Goal: Task Accomplishment & Management: Complete application form

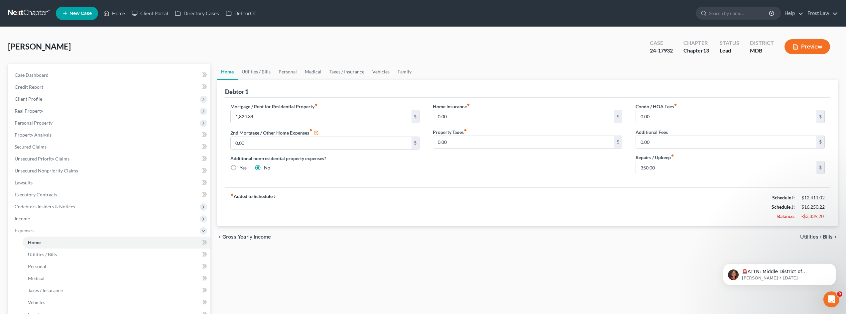
click at [38, 12] on link at bounding box center [29, 13] width 43 height 12
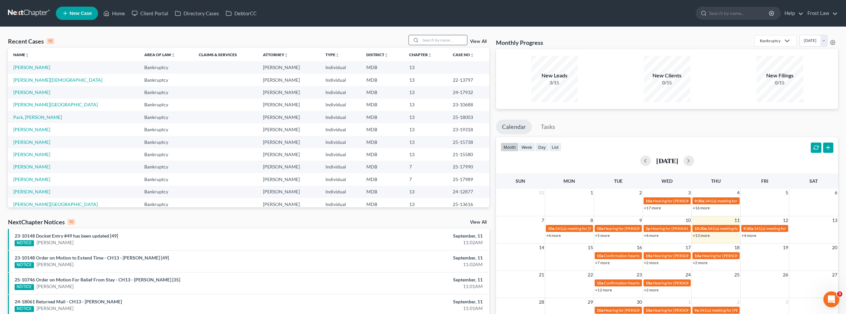
click at [444, 38] on input "search" at bounding box center [444, 40] width 47 height 10
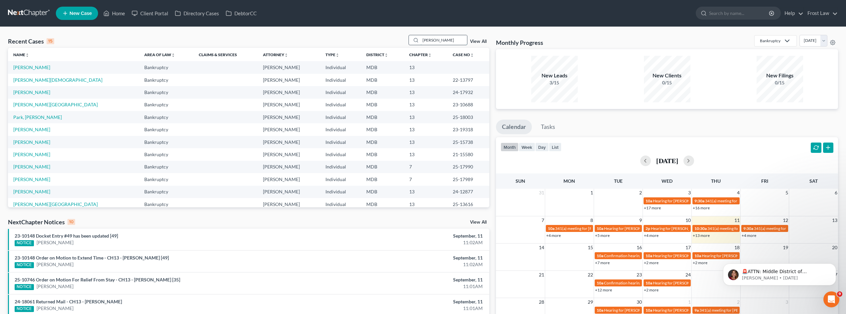
type input "[PERSON_NAME]"
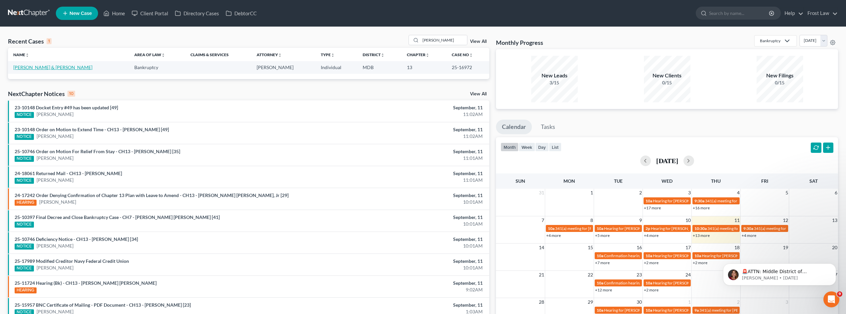
click at [46, 67] on link "[PERSON_NAME] & [PERSON_NAME]" at bounding box center [52, 67] width 79 height 6
select select "2"
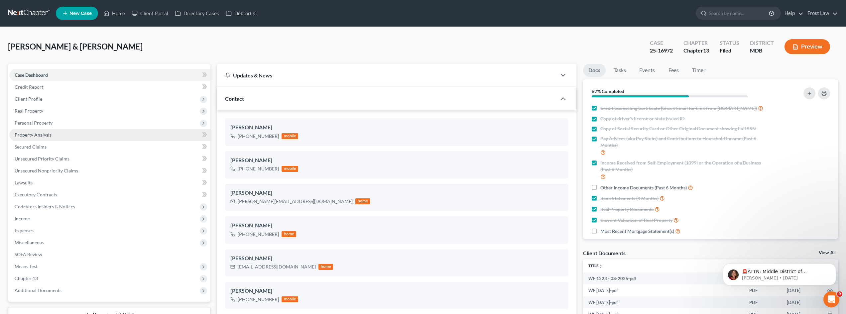
click at [46, 139] on link "Property Analysis" at bounding box center [109, 135] width 201 height 12
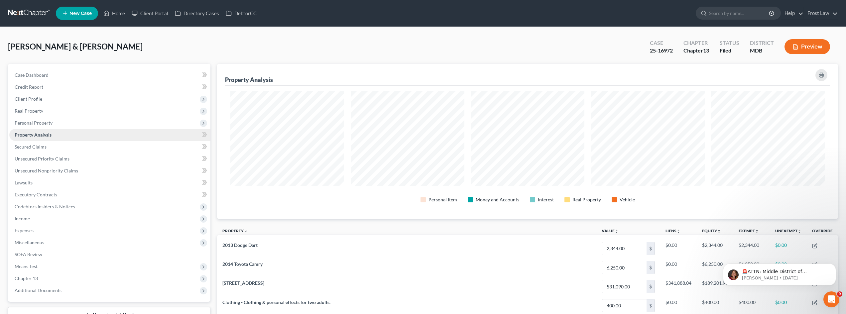
scroll to position [155, 621]
click at [44, 161] on span "Unsecured Priority Claims" at bounding box center [42, 159] width 55 height 6
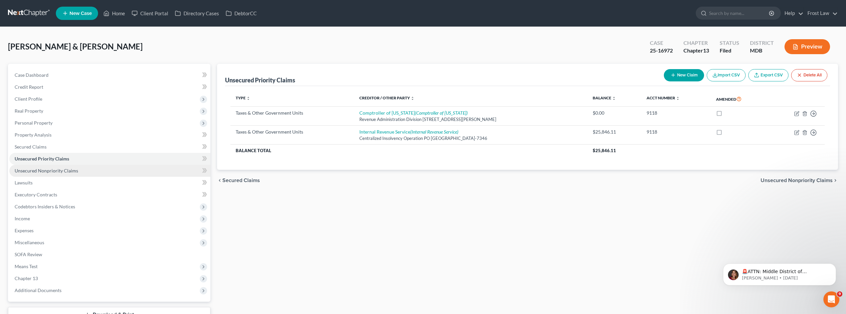
click at [45, 169] on span "Unsecured Nonpriority Claims" at bounding box center [47, 171] width 64 height 6
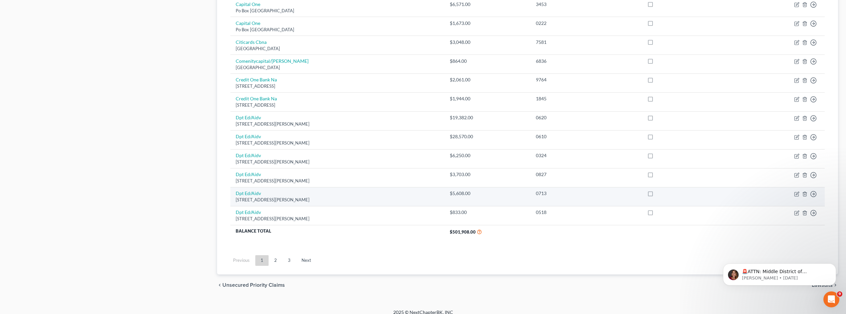
scroll to position [457, 0]
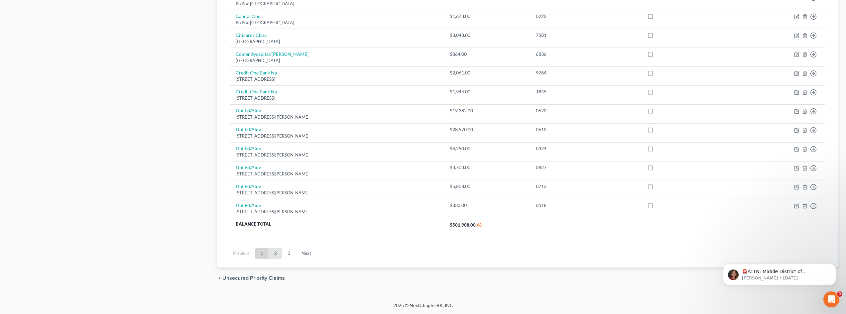
click at [274, 253] on link "2" at bounding box center [275, 253] width 13 height 11
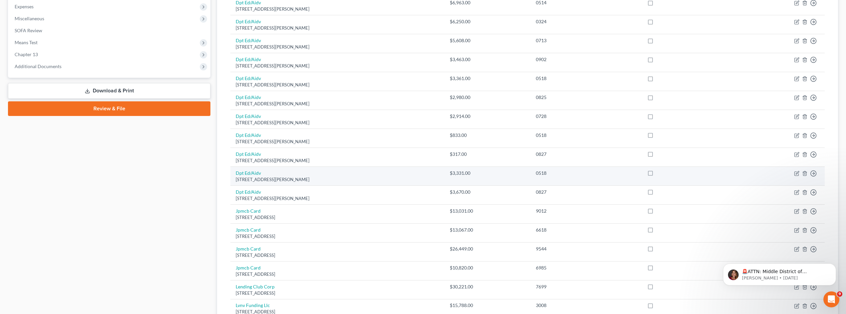
scroll to position [0, 0]
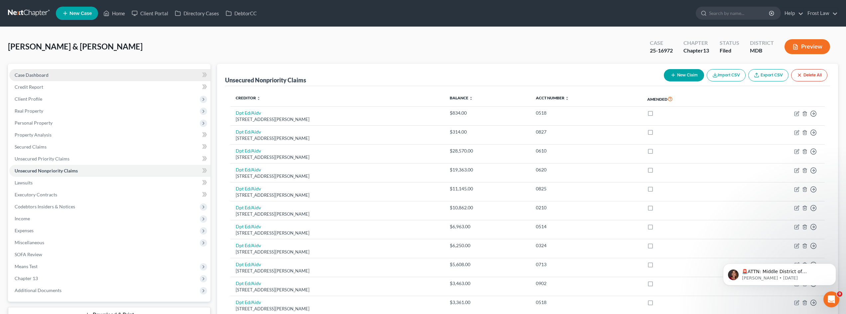
click at [43, 71] on link "Case Dashboard" at bounding box center [109, 75] width 201 height 12
select select "2"
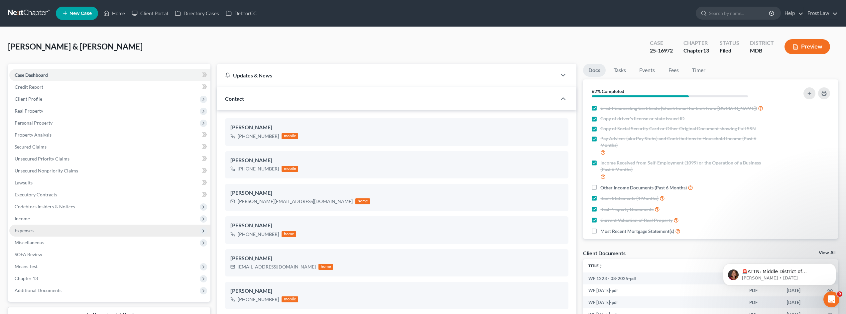
click at [55, 231] on span "Expenses" at bounding box center [109, 231] width 201 height 12
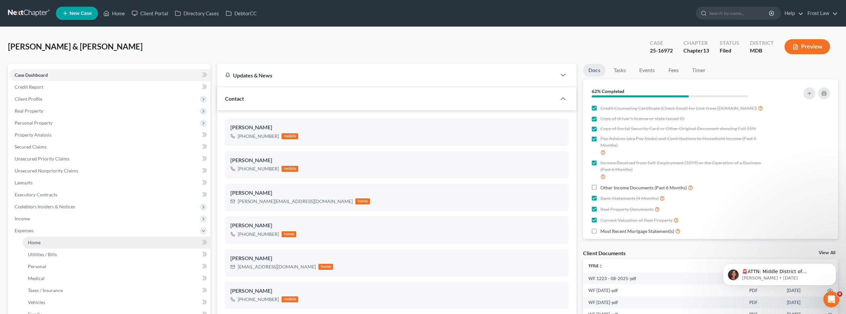
click at [53, 243] on link "Home" at bounding box center [117, 243] width 188 height 12
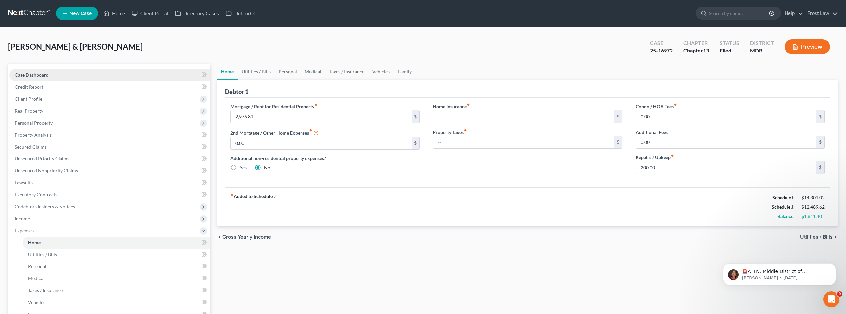
click at [54, 76] on link "Case Dashboard" at bounding box center [109, 75] width 201 height 12
select select "2"
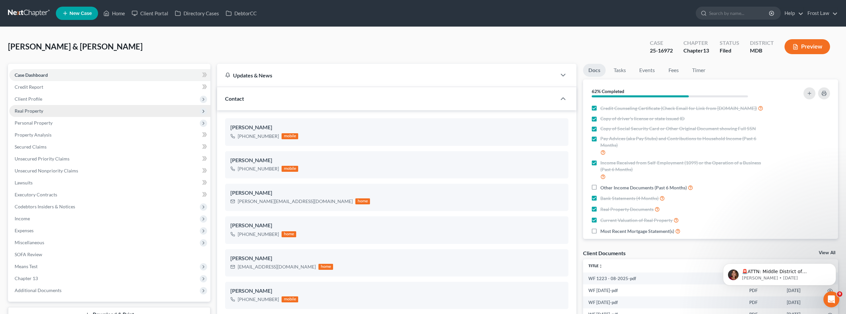
click at [35, 115] on span "Real Property" at bounding box center [109, 111] width 201 height 12
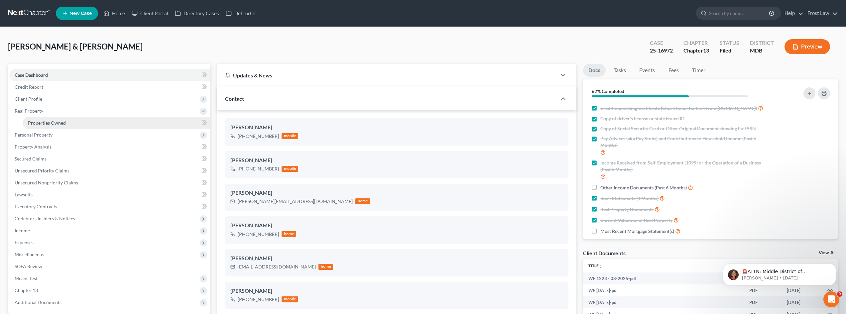
drag, startPoint x: 43, startPoint y: 124, endPoint x: 61, endPoint y: 121, distance: 18.3
click at [43, 124] on span "Properties Owned" at bounding box center [47, 123] width 38 height 6
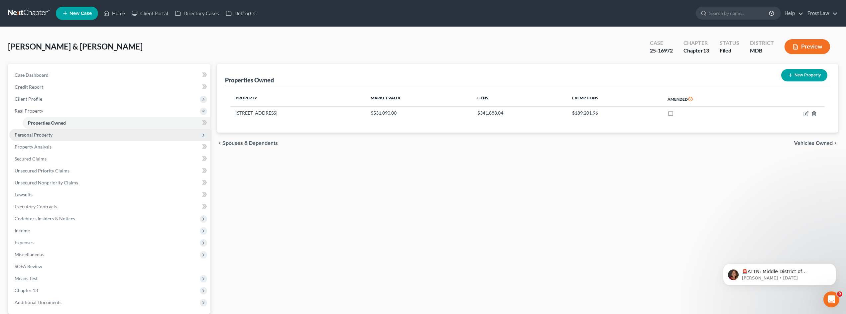
click at [44, 138] on span "Personal Property" at bounding box center [109, 135] width 201 height 12
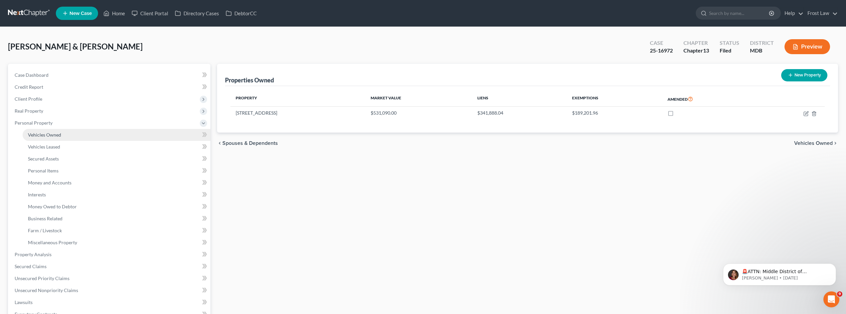
click at [47, 136] on span "Vehicles Owned" at bounding box center [44, 135] width 33 height 6
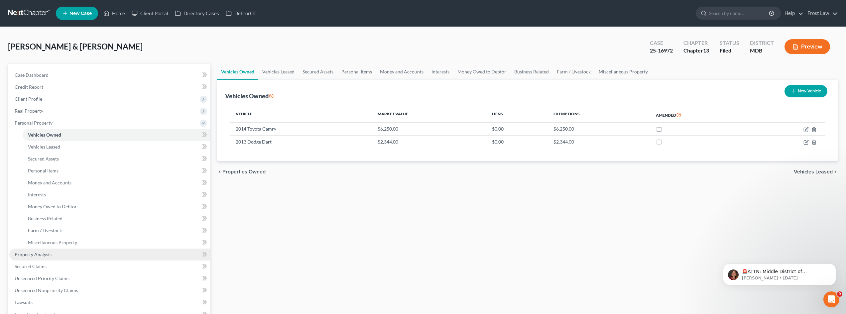
click at [57, 253] on link "Property Analysis" at bounding box center [109, 255] width 201 height 12
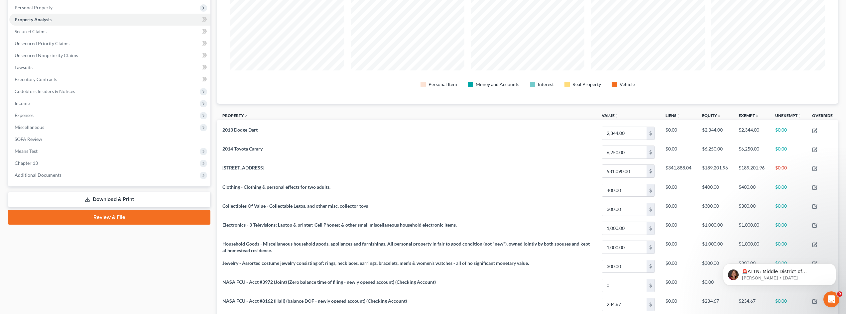
scroll to position [100, 0]
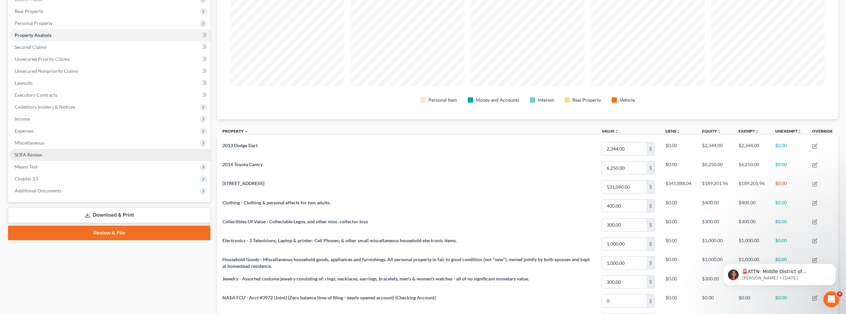
click at [44, 152] on link "SOFA Review" at bounding box center [109, 155] width 201 height 12
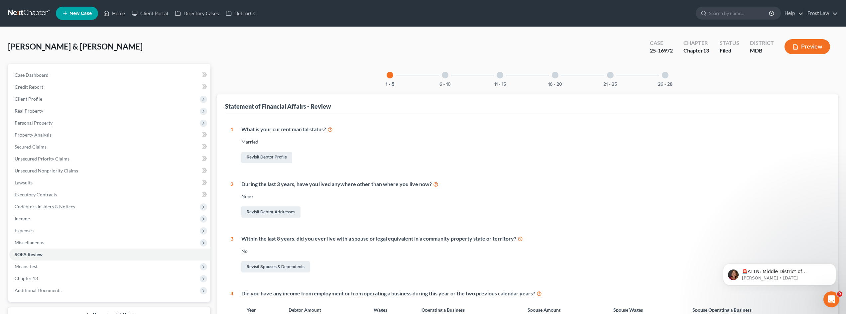
click at [662, 74] on div "26 - 28" at bounding box center [665, 75] width 23 height 23
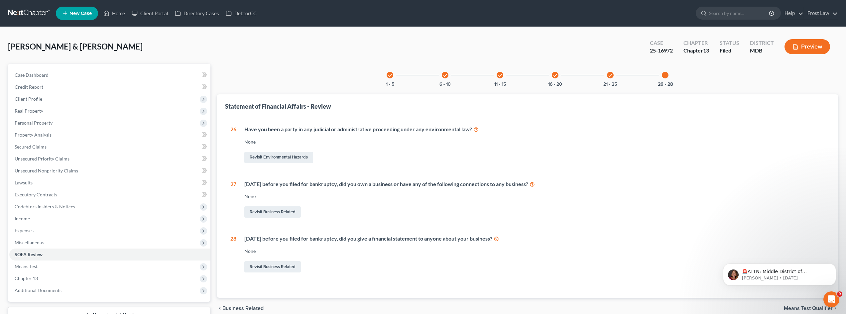
click at [609, 75] on icon "check" at bounding box center [610, 75] width 5 height 5
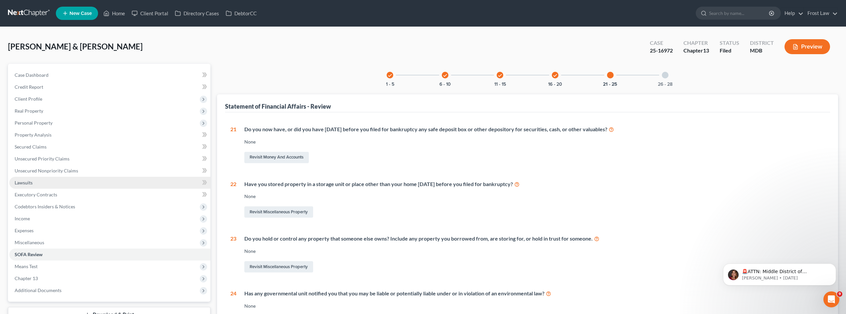
click at [31, 181] on span "Lawsuits" at bounding box center [24, 183] width 18 height 6
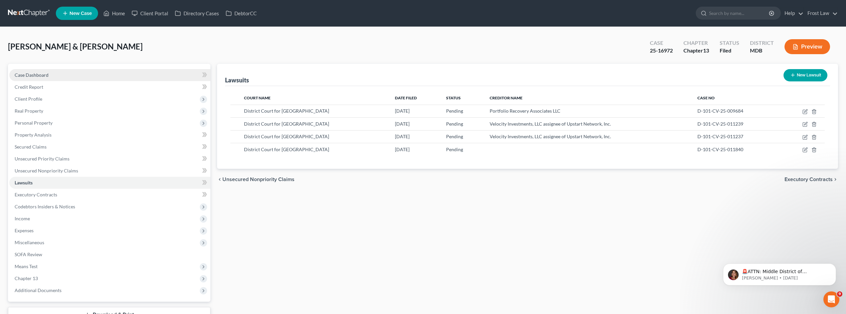
click at [48, 74] on span "Case Dashboard" at bounding box center [32, 75] width 34 height 6
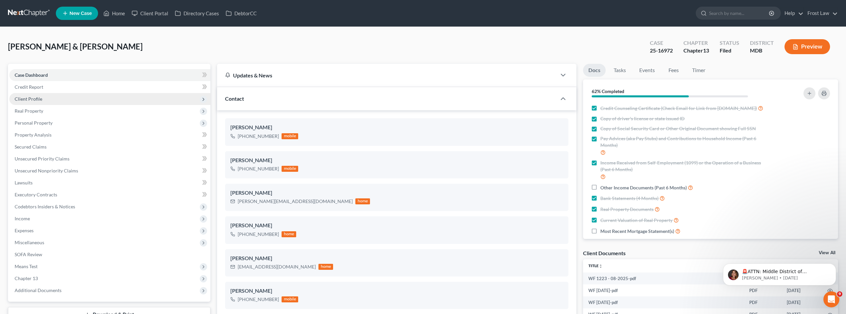
click at [43, 98] on span "Client Profile" at bounding box center [109, 99] width 201 height 12
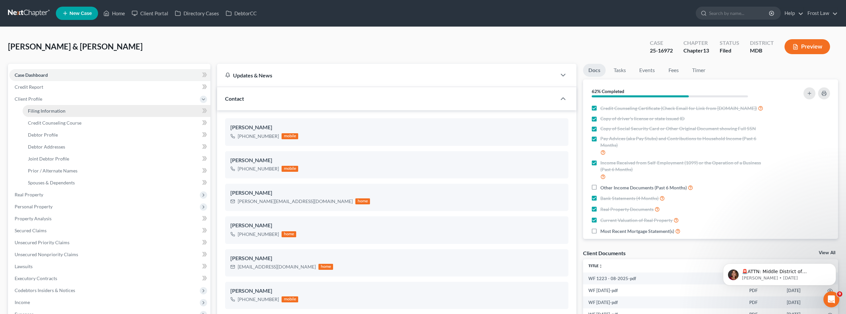
click at [51, 112] on span "Filing Information" at bounding box center [47, 111] width 38 height 6
select select "1"
select select "3"
select select "21"
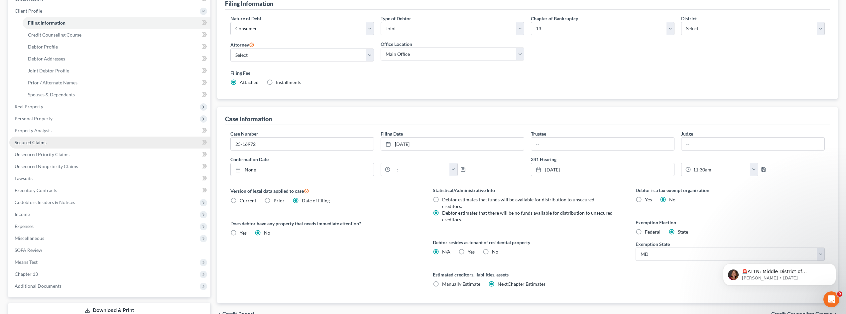
scroll to position [100, 0]
